Goal: Task Accomplishment & Management: Use online tool/utility

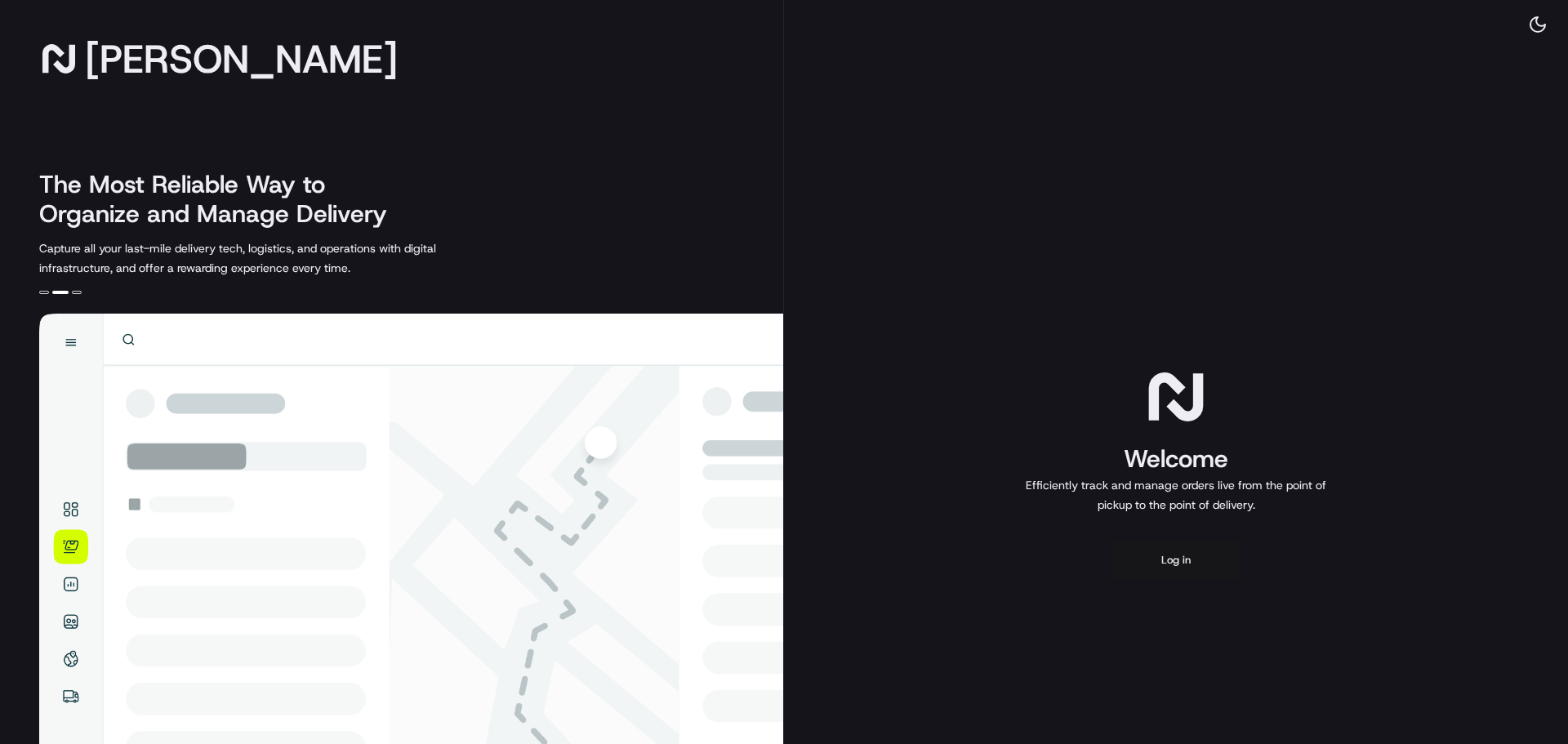
click at [1187, 565] on button "Log in" at bounding box center [1176, 560] width 131 height 39
